Goal: Navigation & Orientation: Find specific page/section

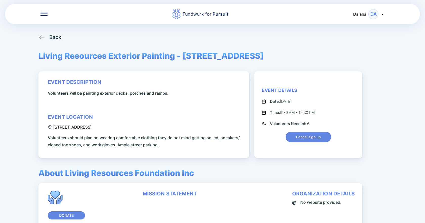
scroll to position [37, 0]
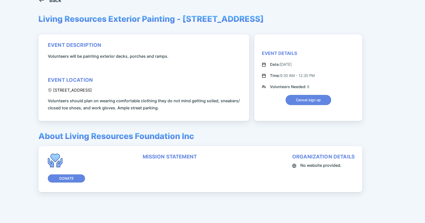
click at [407, 65] on div "Fundwurx for Pursuit Daiana DA Back Living Resources Exterior Painting - 8 Sout…" at bounding box center [212, 111] width 425 height 223
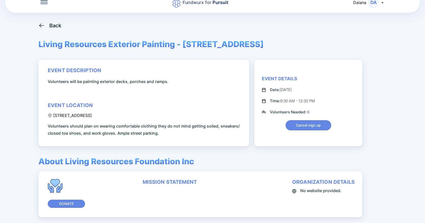
scroll to position [0, 0]
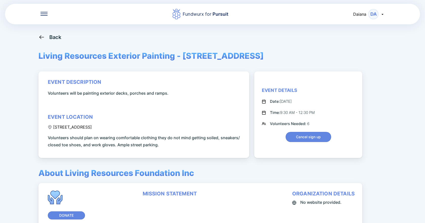
click at [403, 61] on div "Fundwurx for Pursuit Daiana DA Back Living Resources Exterior Painting - 8 Sout…" at bounding box center [212, 111] width 425 height 223
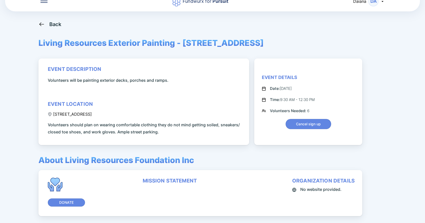
scroll to position [25, 0]
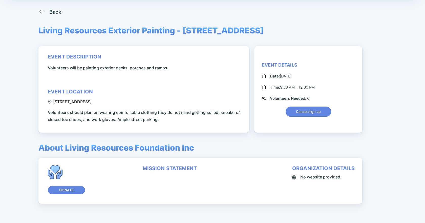
drag, startPoint x: 184, startPoint y: 30, endPoint x: 320, endPoint y: 33, distance: 136.0
click at [320, 33] on div "Back Living Resources Exterior Painting - 8 South Main Avenue, Albany, Ny event…" at bounding box center [212, 120] width 348 height 223
click at [336, 32] on div "Back Living Resources Exterior Painting - 8 South Main Avenue, Albany, Ny event…" at bounding box center [212, 120] width 348 height 223
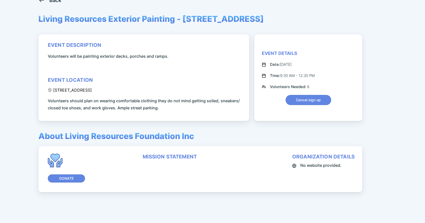
scroll to position [12, 0]
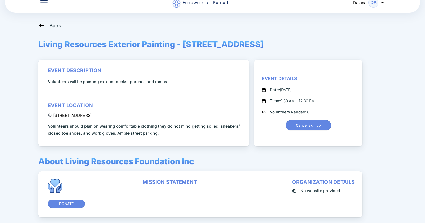
click at [405, 63] on div "Fundwurx for Pursuit Daiana DA Back Living Resources Exterior Painting - 8 Sout…" at bounding box center [212, 111] width 425 height 223
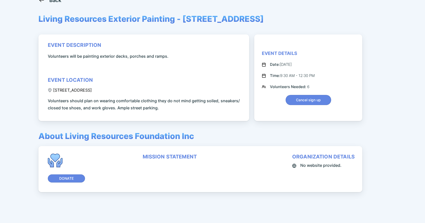
scroll to position [0, 0]
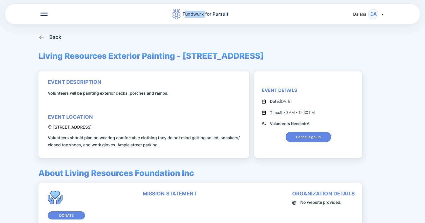
drag, startPoint x: 205, startPoint y: 13, endPoint x: 185, endPoint y: 15, distance: 20.3
click at [185, 15] on div "Fundwurx for Pursuit" at bounding box center [206, 14] width 46 height 7
click at [194, 14] on div "Fundwurx for Pursuit" at bounding box center [206, 14] width 46 height 7
click at [184, 14] on div "Fundwurx for Pursuit" at bounding box center [206, 14] width 46 height 7
drag, startPoint x: 183, startPoint y: 13, endPoint x: 204, endPoint y: 14, distance: 20.8
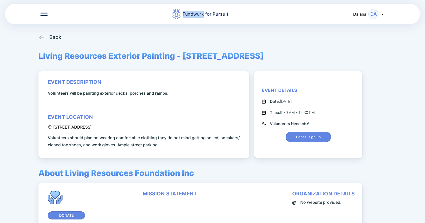
click at [204, 14] on div "Fundwurx for Pursuit" at bounding box center [206, 14] width 46 height 7
copy div "Fundwurx"
click at [40, 38] on icon at bounding box center [41, 37] width 6 height 6
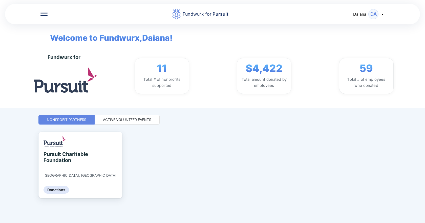
click at [113, 118] on div "Active Volunteer Events" at bounding box center [127, 119] width 48 height 5
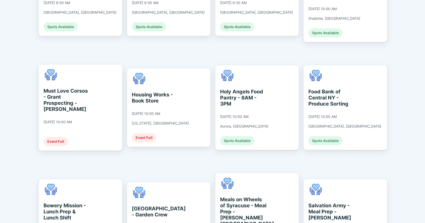
scroll to position [788, 0]
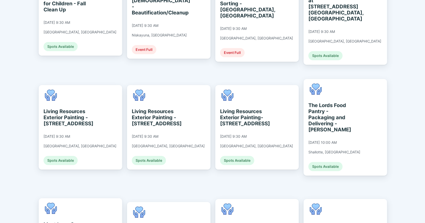
scroll to position [504, 0]
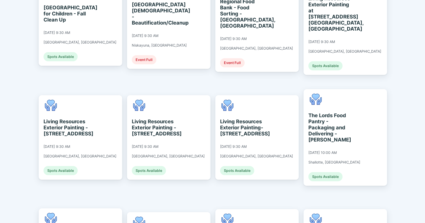
click at [413, 73] on div "Fundwurx for Pursuit Daiana DA Welcome to Fundwurx, Daiana ! Fundwurx for 11 To…" at bounding box center [212, 111] width 425 height 223
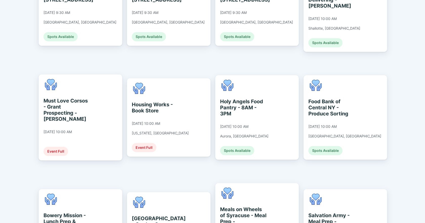
scroll to position [646, 0]
